Goal: Transaction & Acquisition: Download file/media

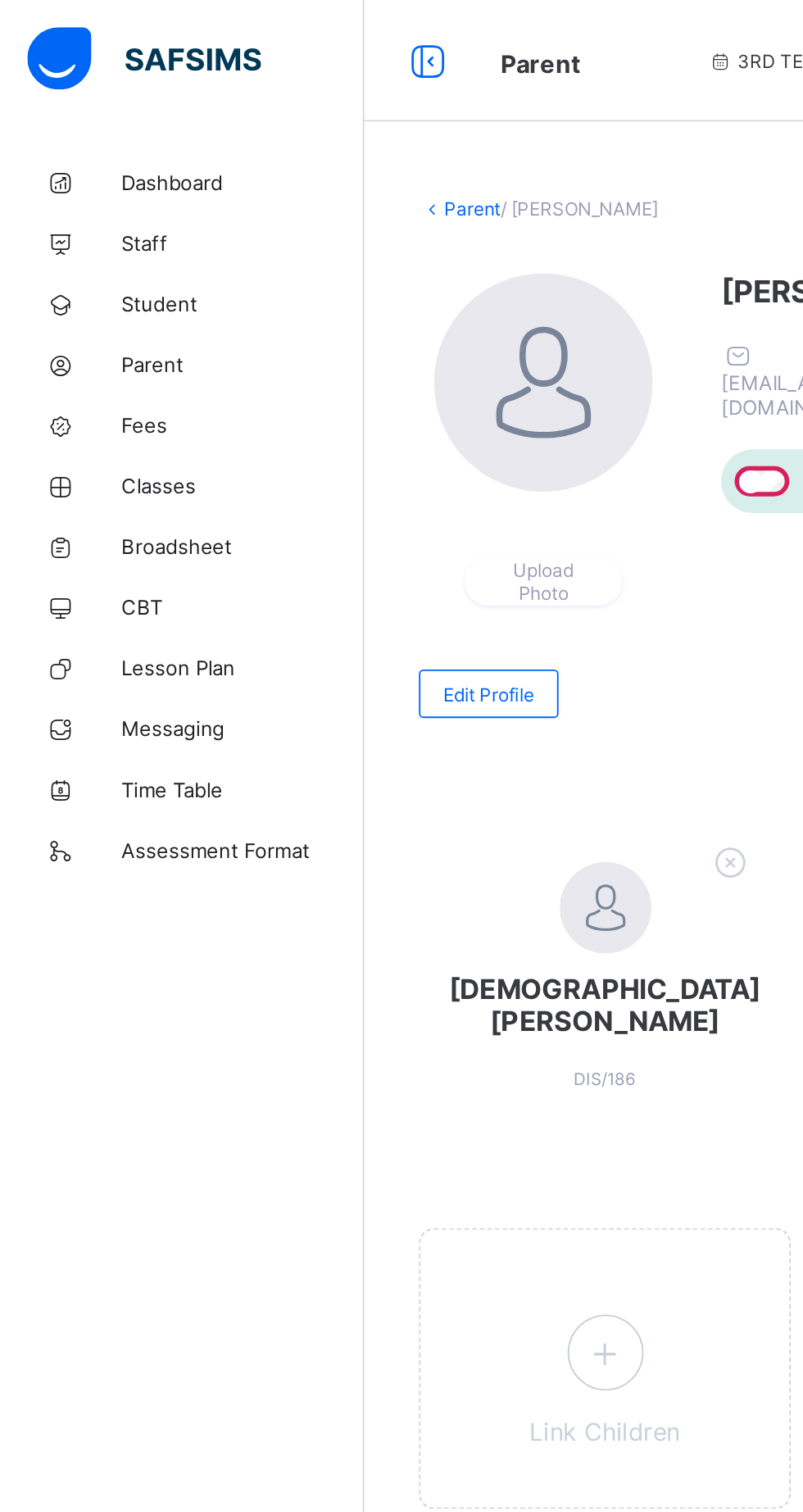
click at [127, 308] on link "Broadsheet" at bounding box center [98, 295] width 197 height 33
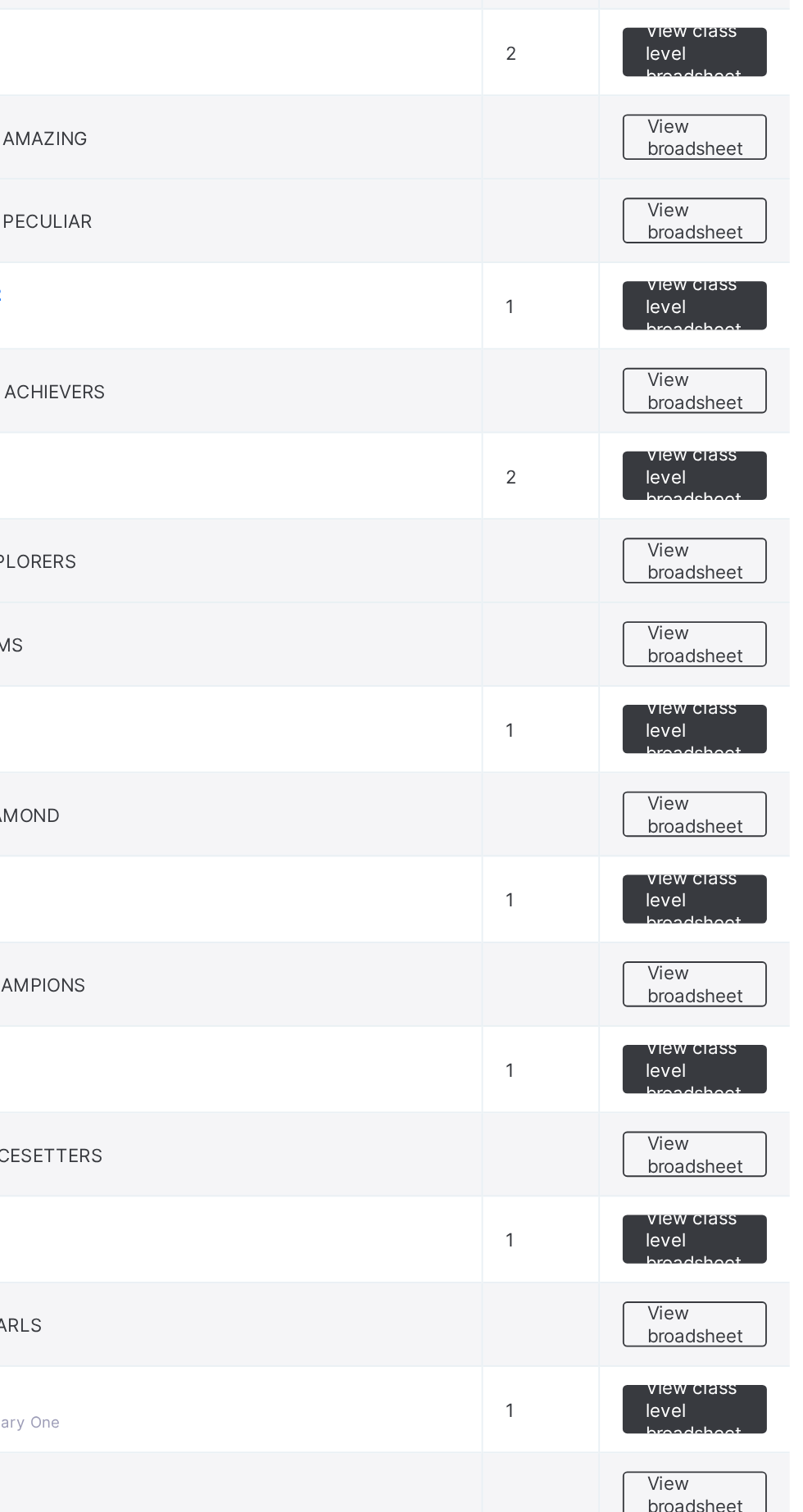
click at [729, 727] on span "View broadsheet" at bounding box center [722, 728] width 52 height 24
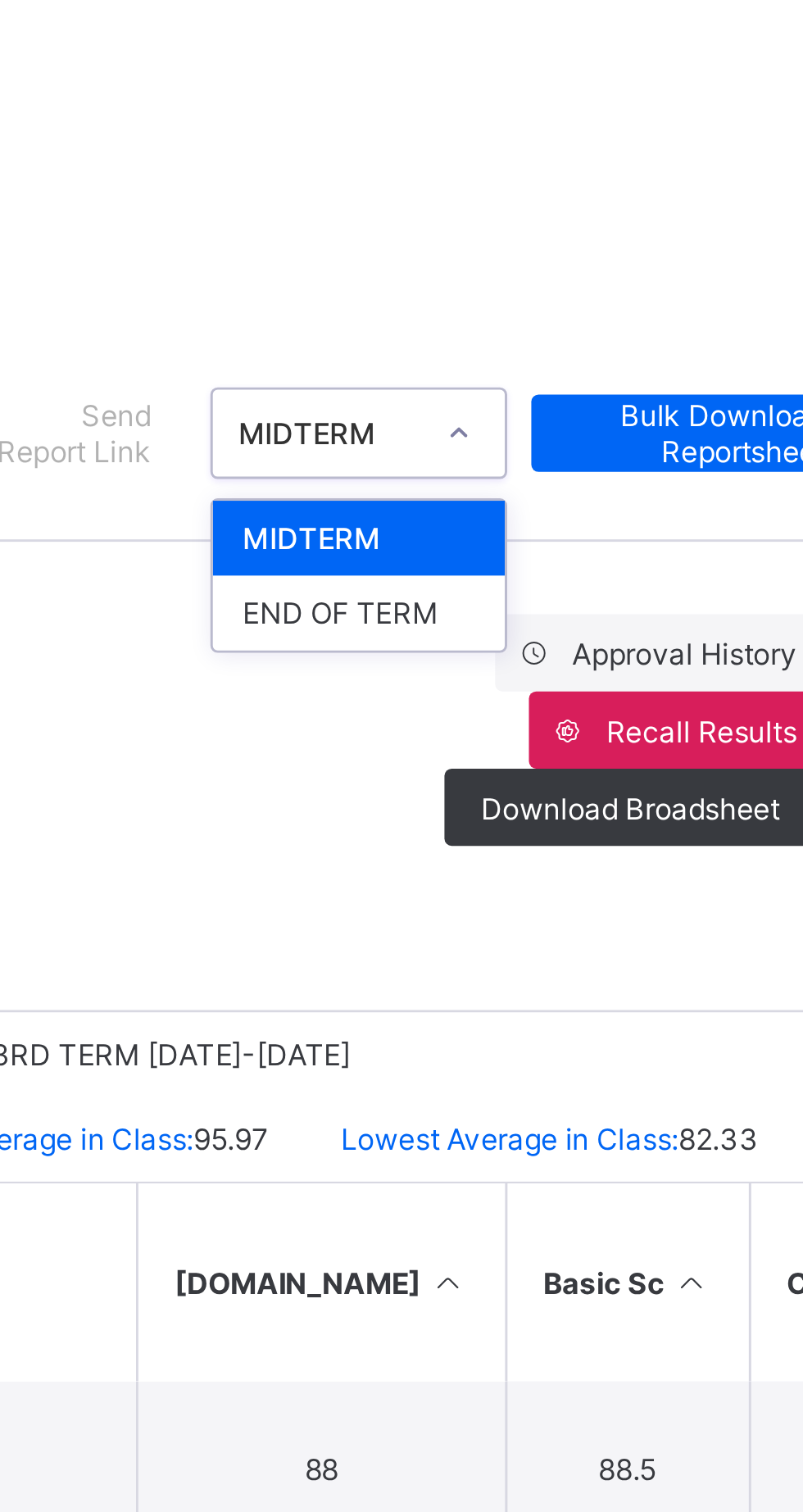
click at [629, 297] on div "END OF TERM" at bounding box center [617, 301] width 99 height 25
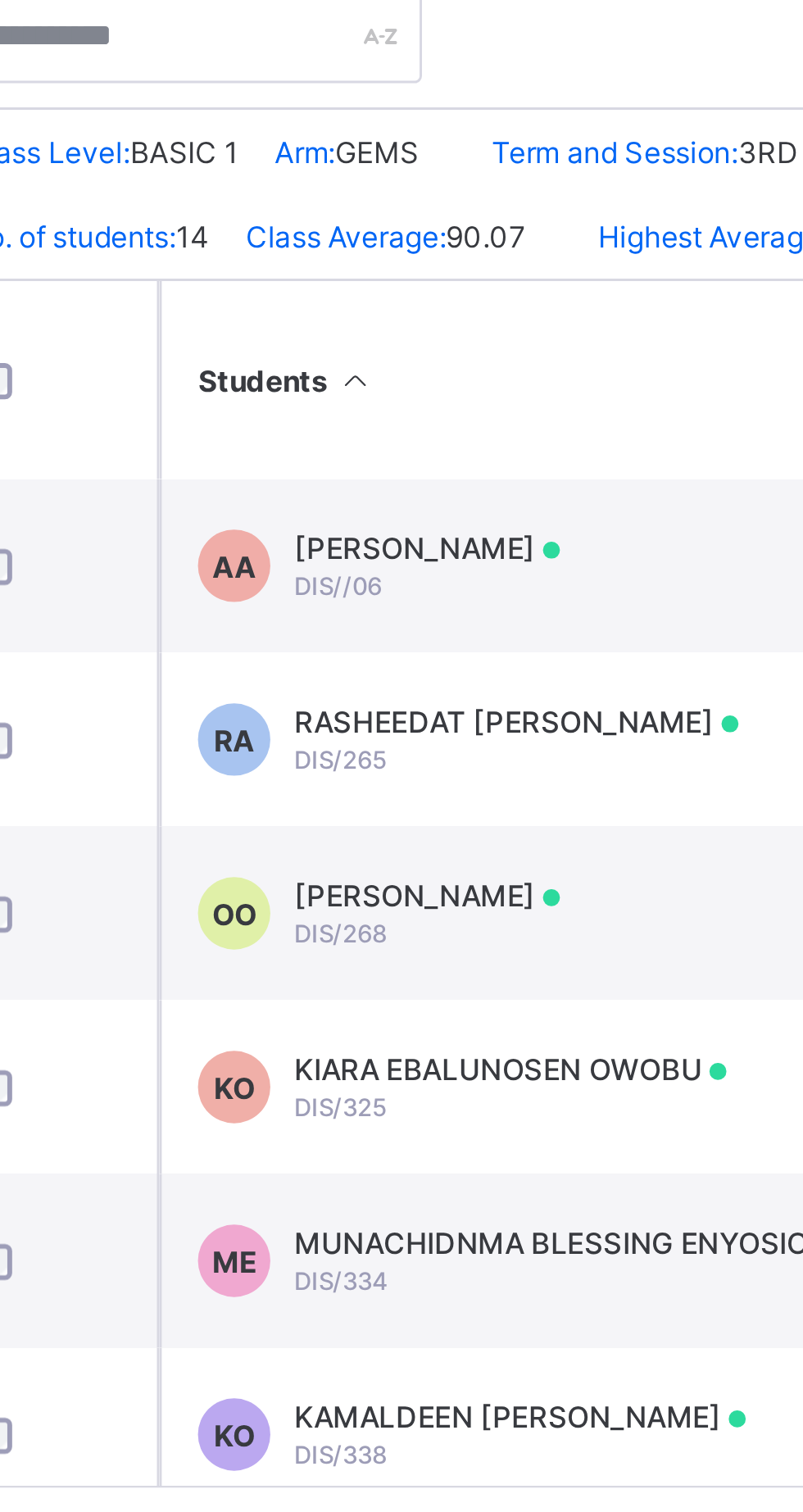
click at [403, 887] on span "KAMALDEEN [PERSON_NAME]" at bounding box center [417, 881] width 153 height 12
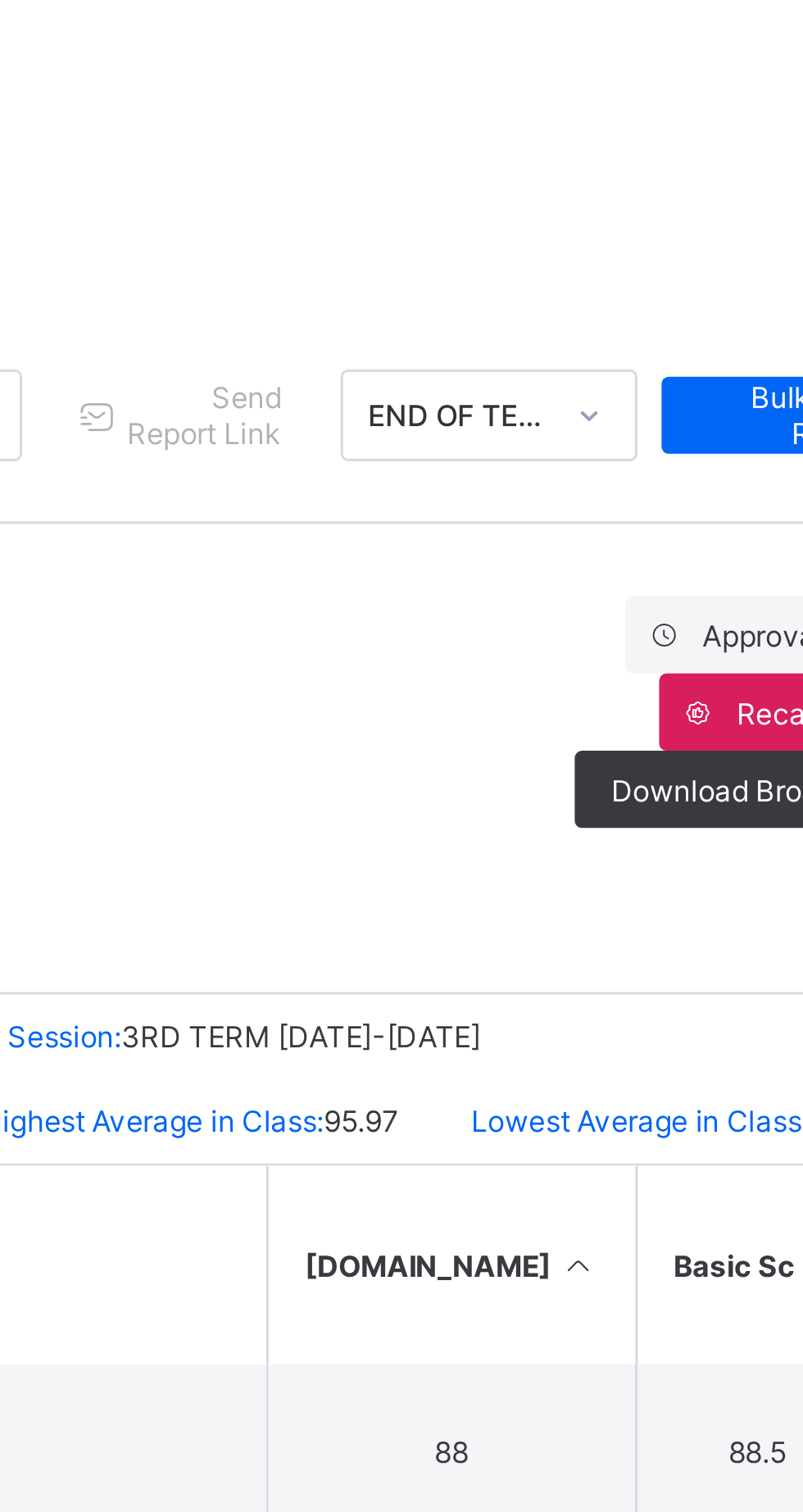
click at [693, 947] on span "View Reportsheet" at bounding box center [700, 960] width 72 height 24
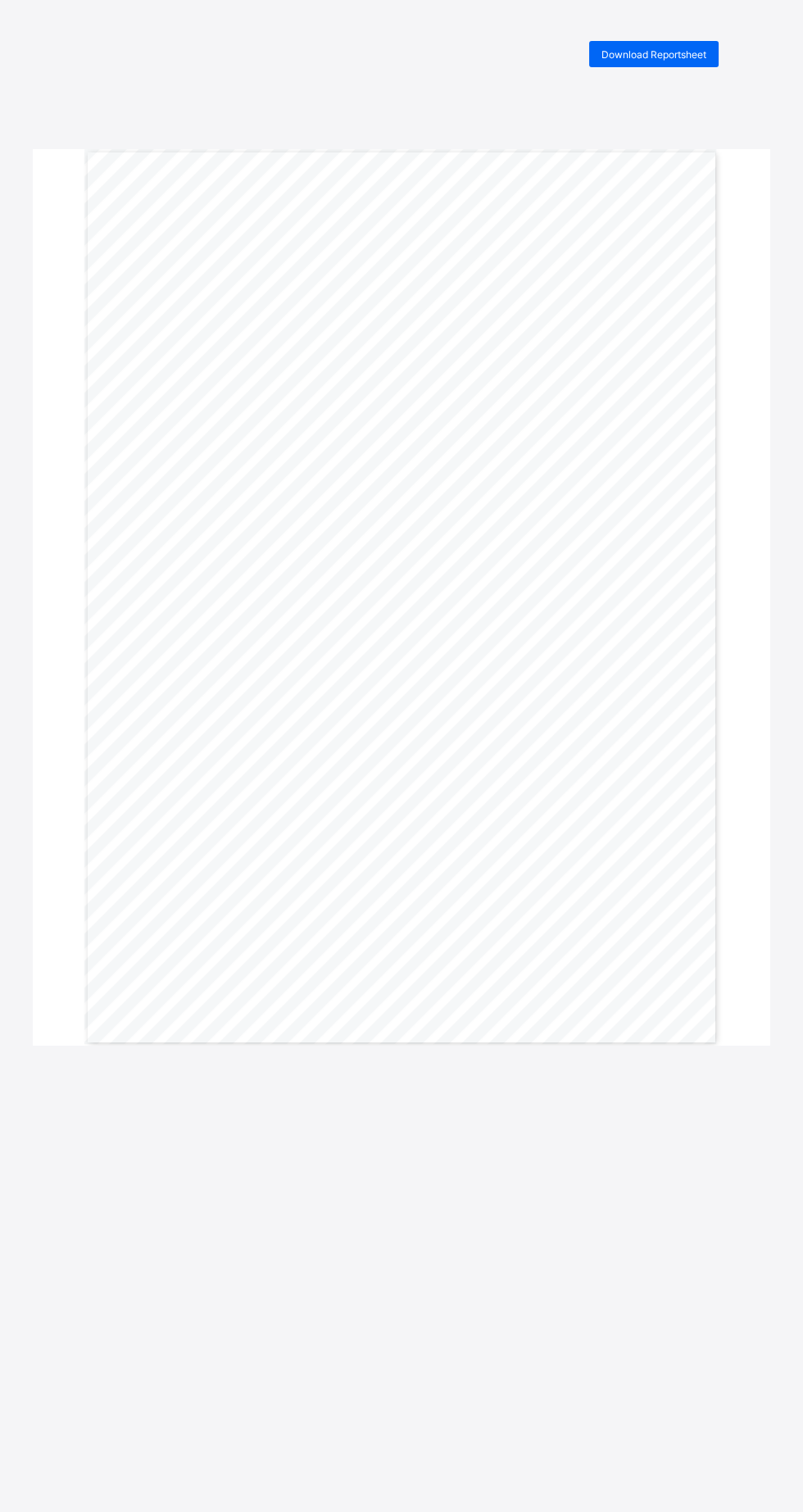
click at [682, 55] on span "Download Reportsheet" at bounding box center [654, 54] width 105 height 12
